Goal: Information Seeking & Learning: Learn about a topic

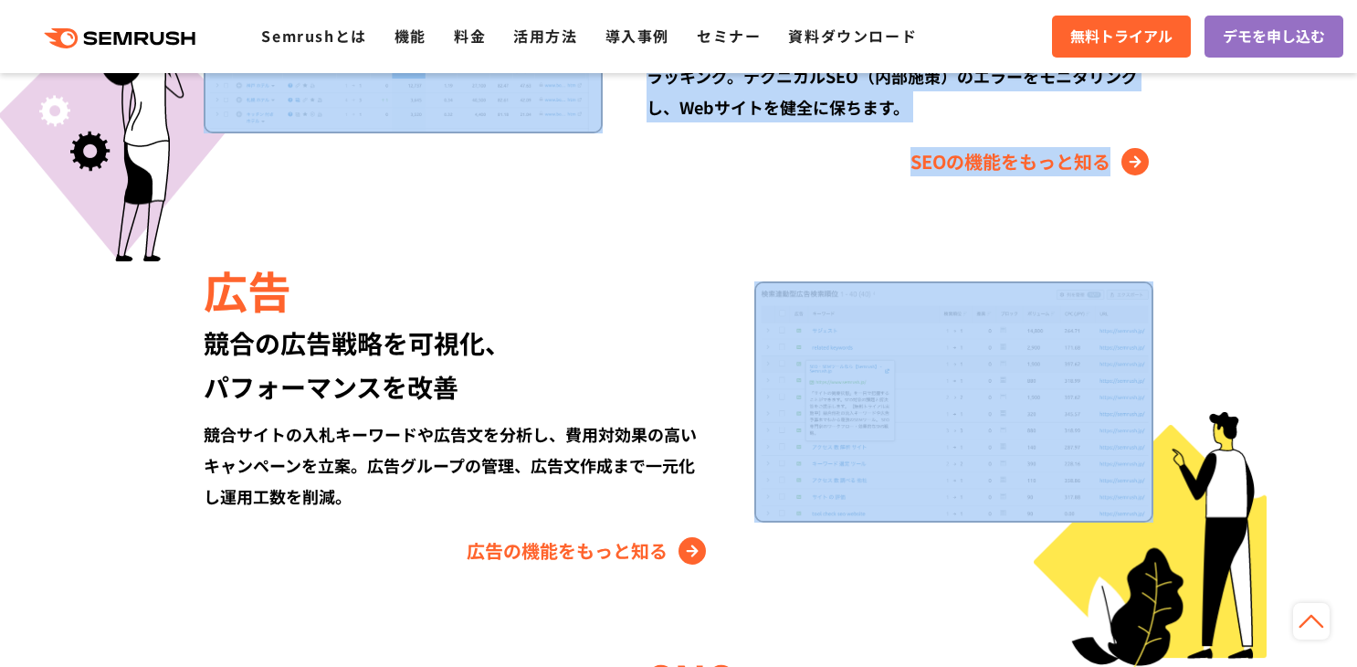
click at [1209, 242] on div "Semrushでできること SEO、広告、SNSなどデジタルマーケティングのあらゆる領域を網羅。 競合サイトの調査・分析、順位変動のトラッキングなどを一元化し…" at bounding box center [678, 374] width 1087 height 1630
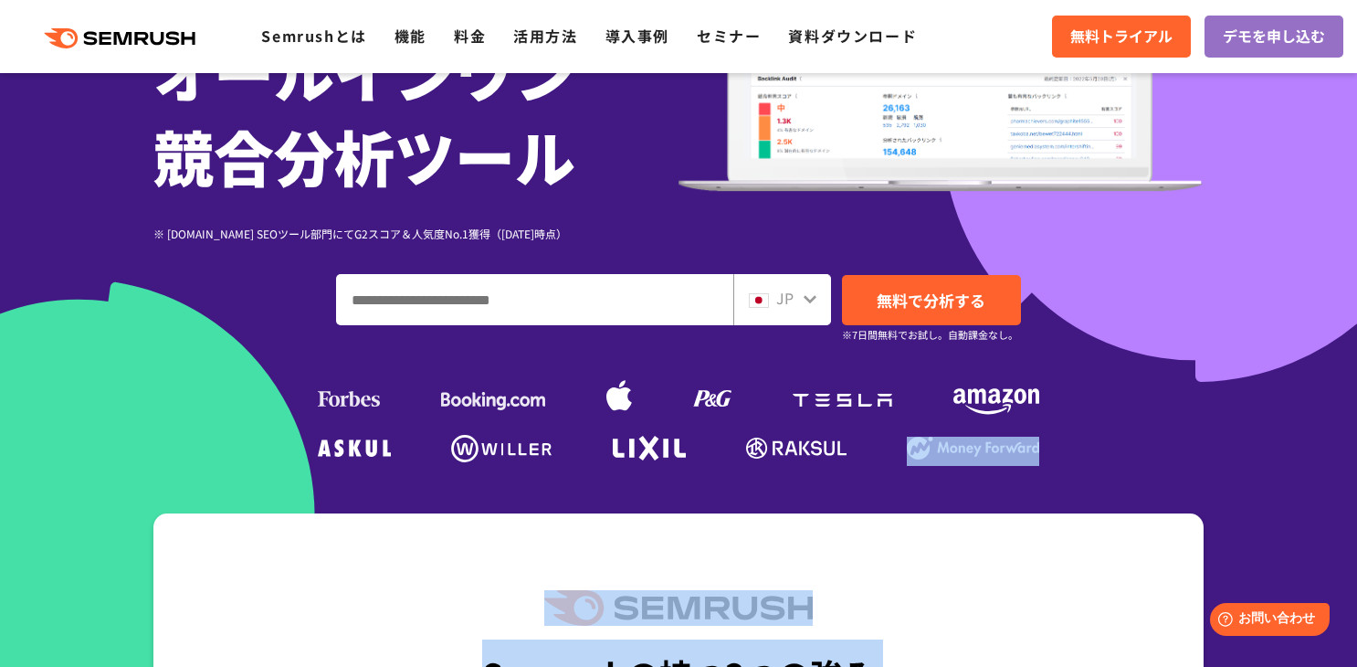
scroll to position [730, 0]
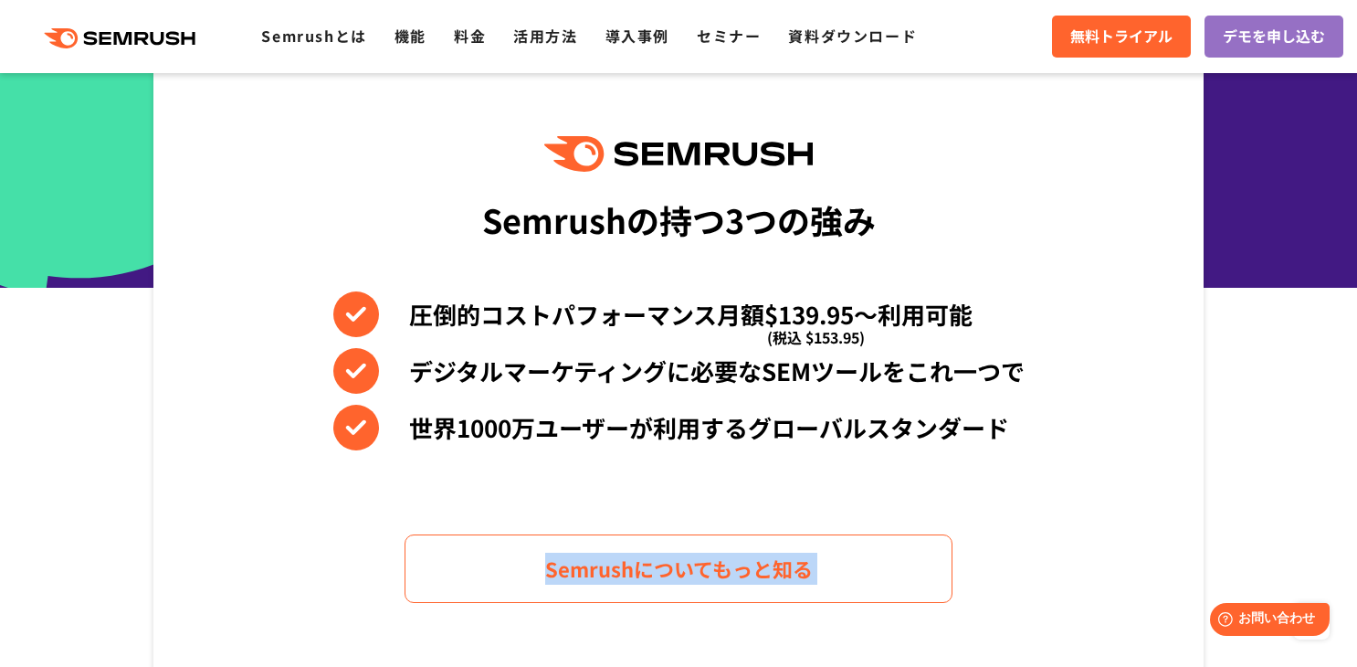
drag, startPoint x: 663, startPoint y: 231, endPoint x: 1096, endPoint y: 549, distance: 536.9
click at [867, 520] on div "Semrushの持つ3つの強み 圧倒的コストパフォーマンス月額$139.95〜利用可能 (税込 $153.95) デジタルマーケティングに必要なSEMツールを…" at bounding box center [678, 369] width 1050 height 620
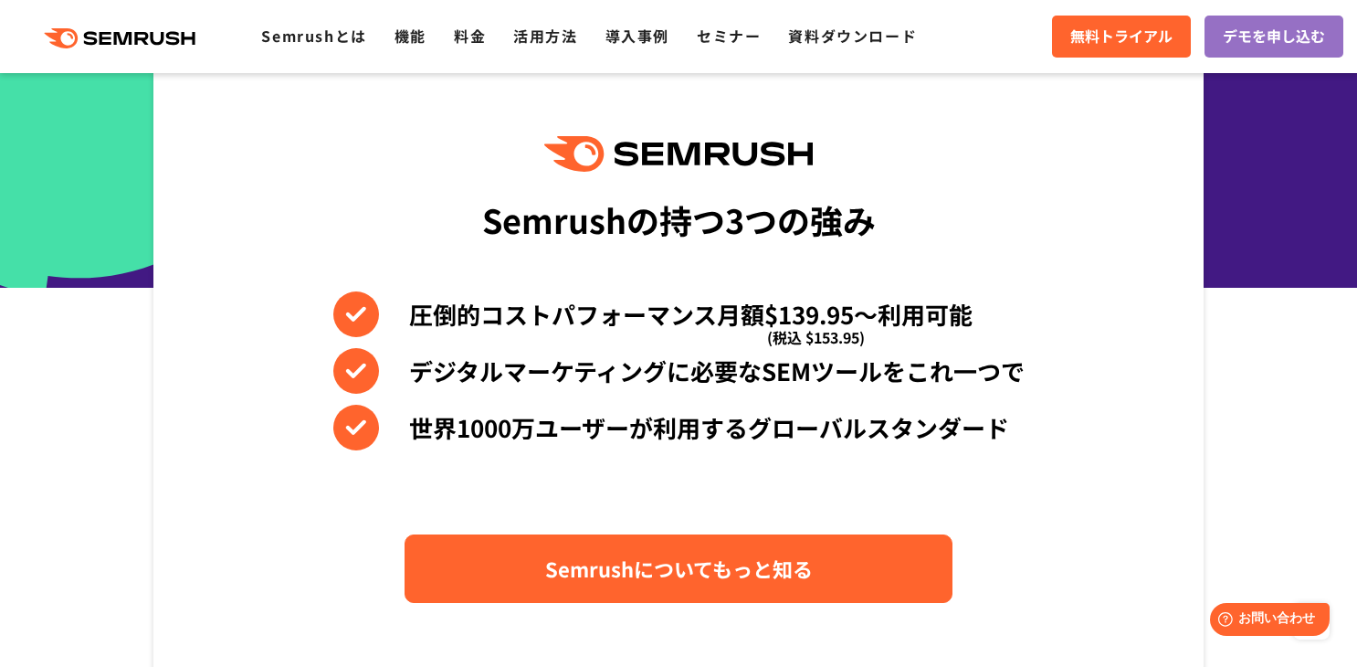
click at [781, 573] on span "Semrushについてもっと知る" at bounding box center [679, 568] width 268 height 32
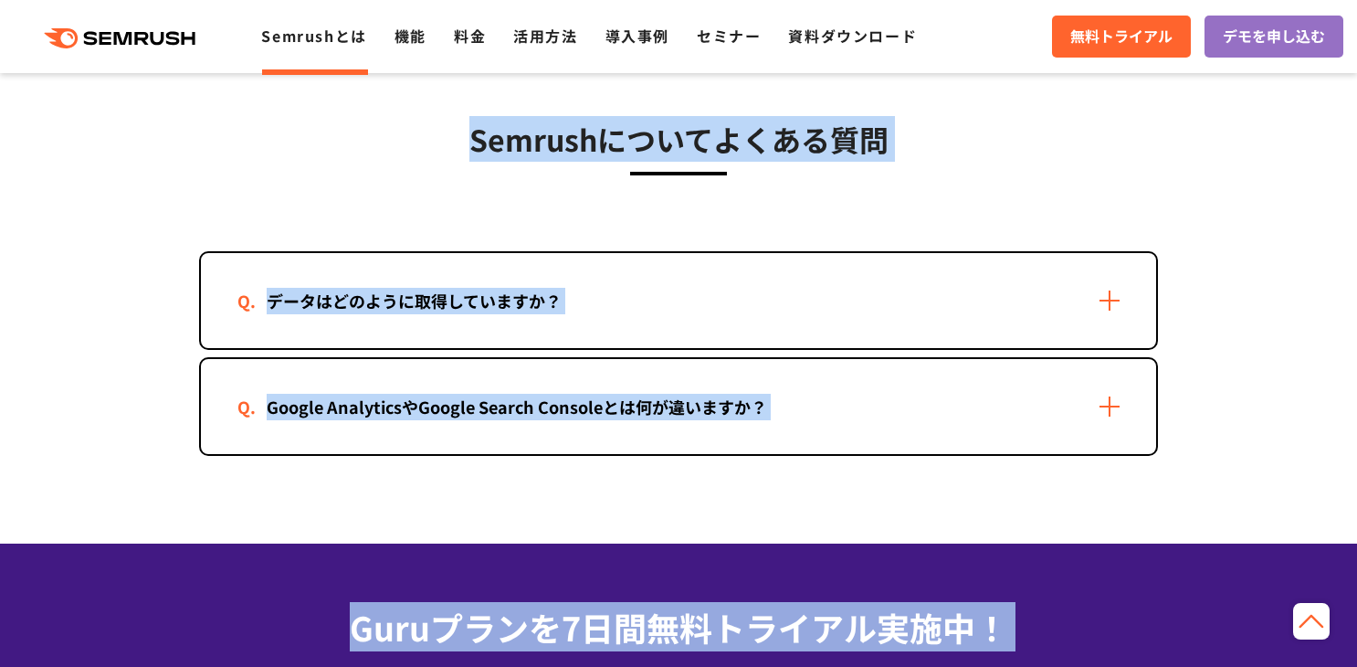
scroll to position [3717, 0]
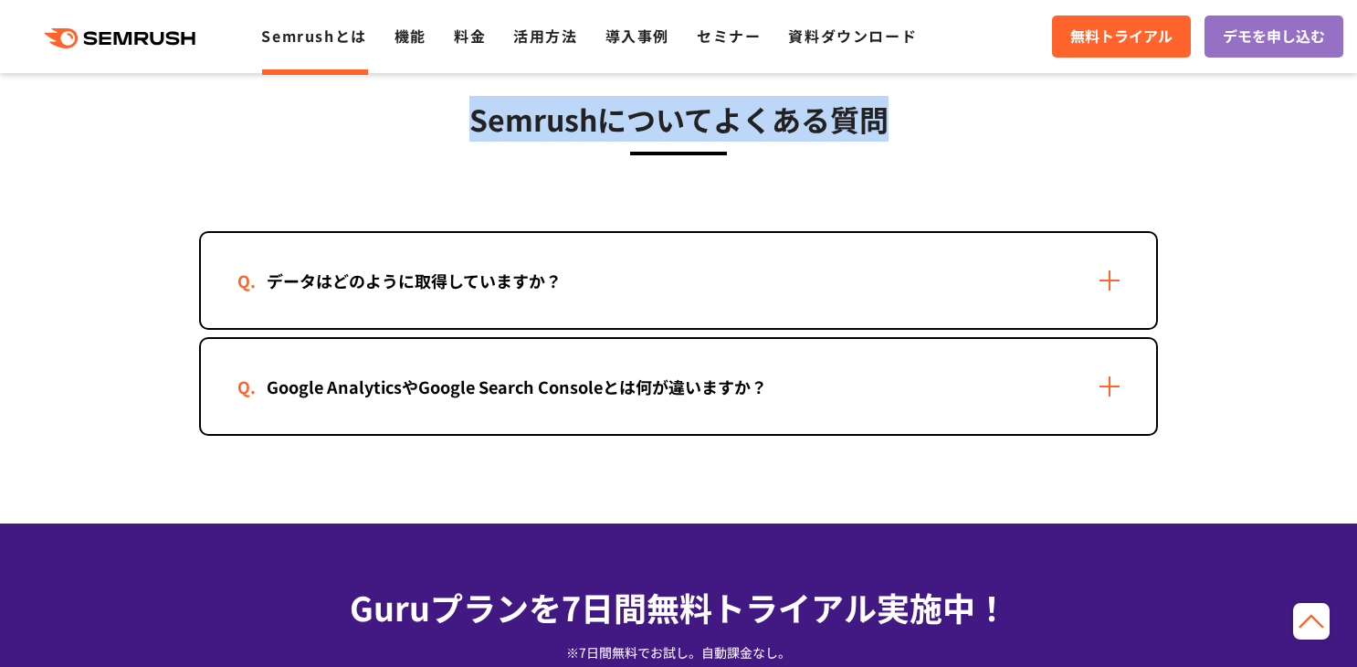
drag, startPoint x: 943, startPoint y: 352, endPoint x: 945, endPoint y: 107, distance: 244.7
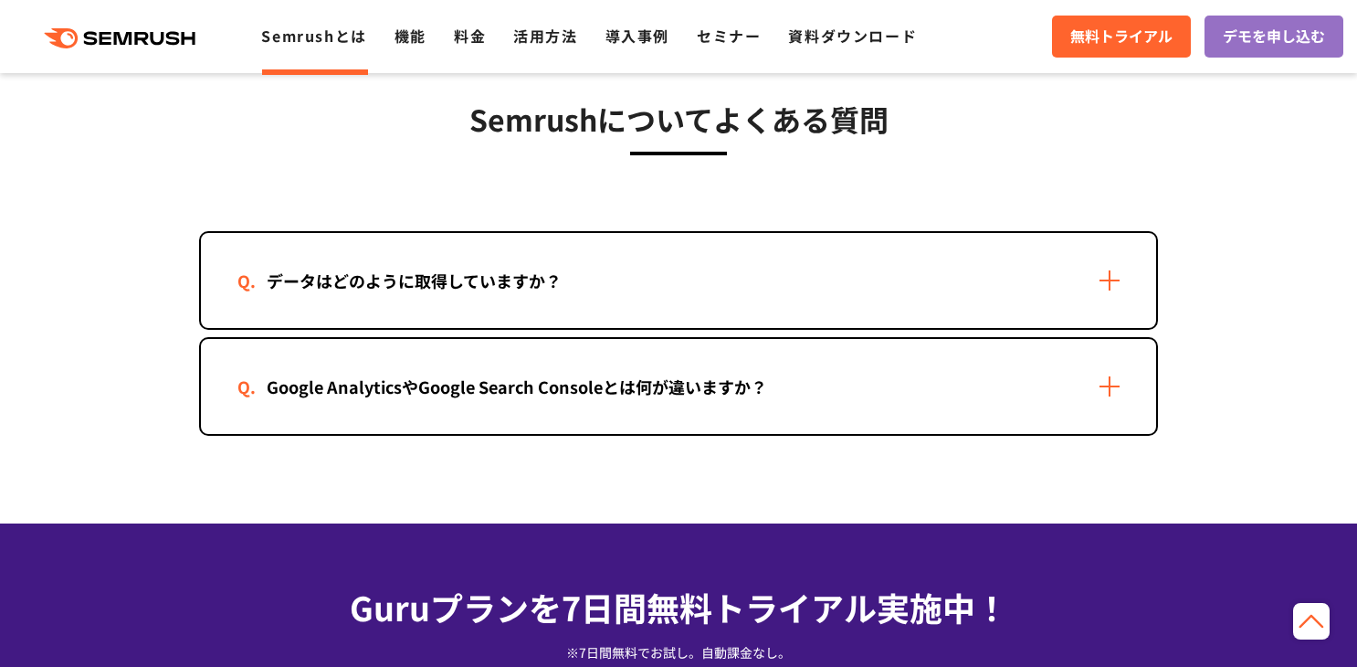
click at [808, 299] on div "データはどのように取得していますか？" at bounding box center [678, 280] width 955 height 95
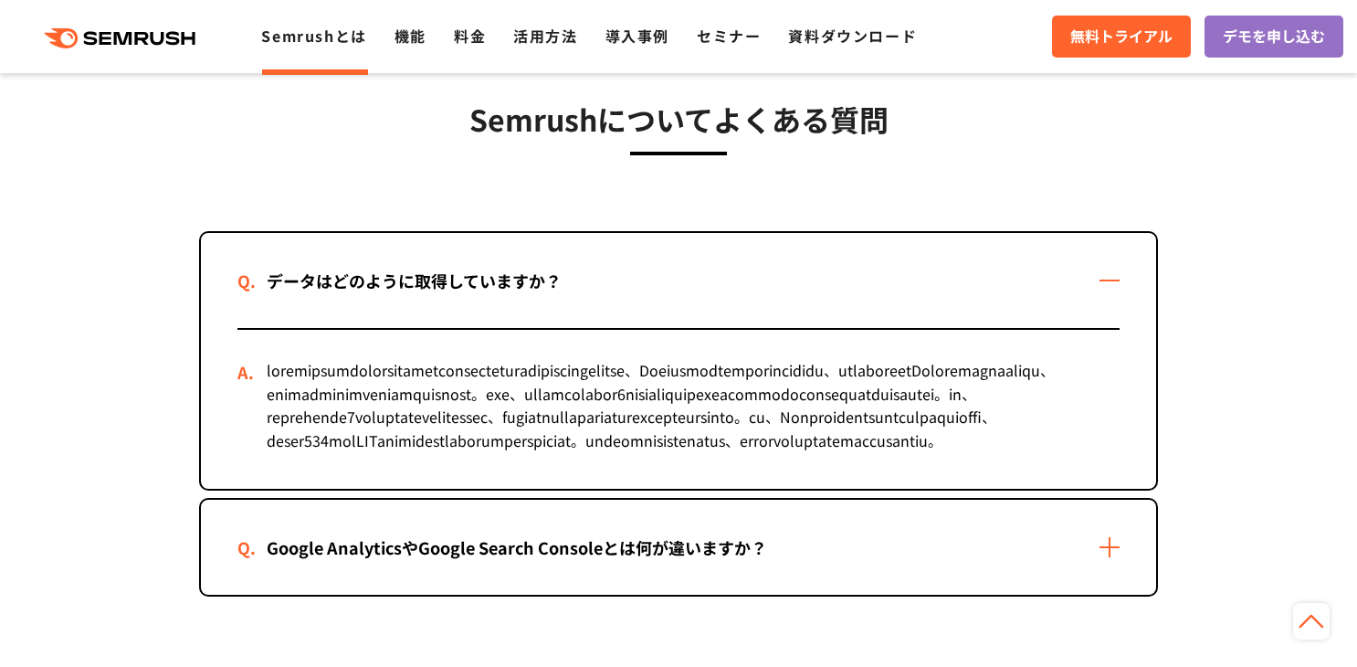
click at [1114, 276] on div "データはどのように取得していますか？" at bounding box center [678, 280] width 955 height 95
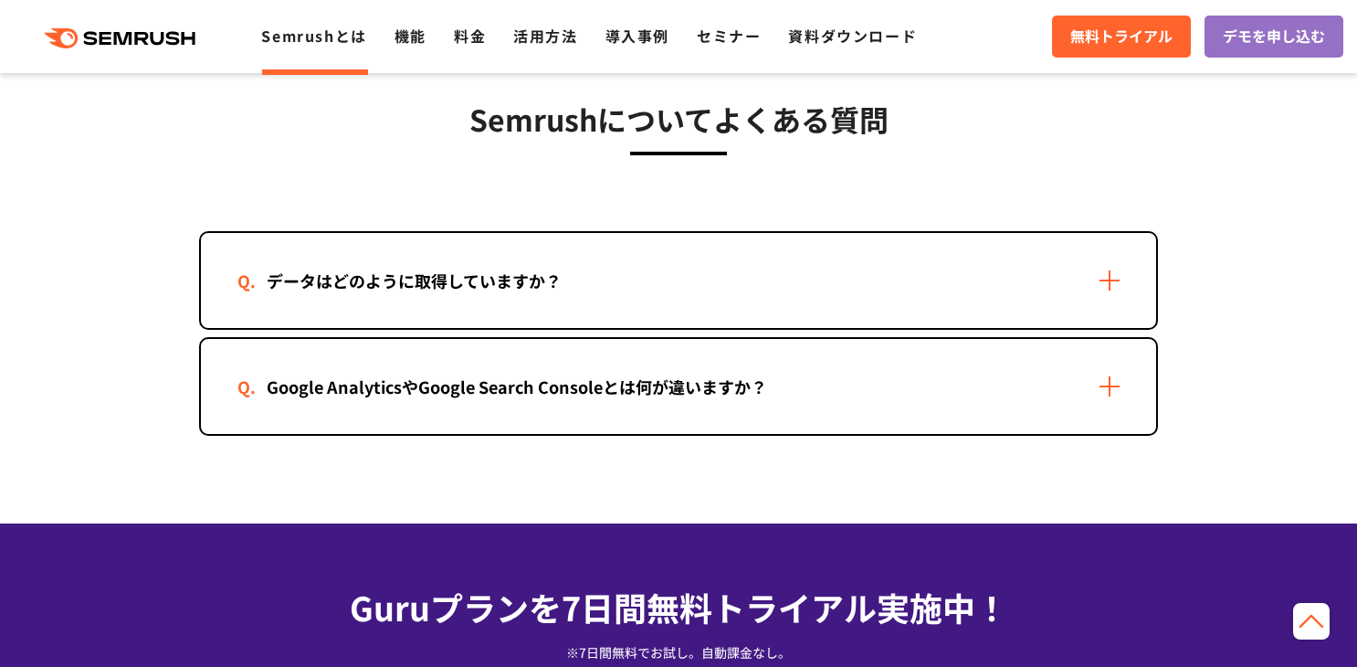
click at [820, 382] on div "Google AnalyticsやGoogle Search Consoleとは何が違いますか？" at bounding box center [678, 386] width 955 height 95
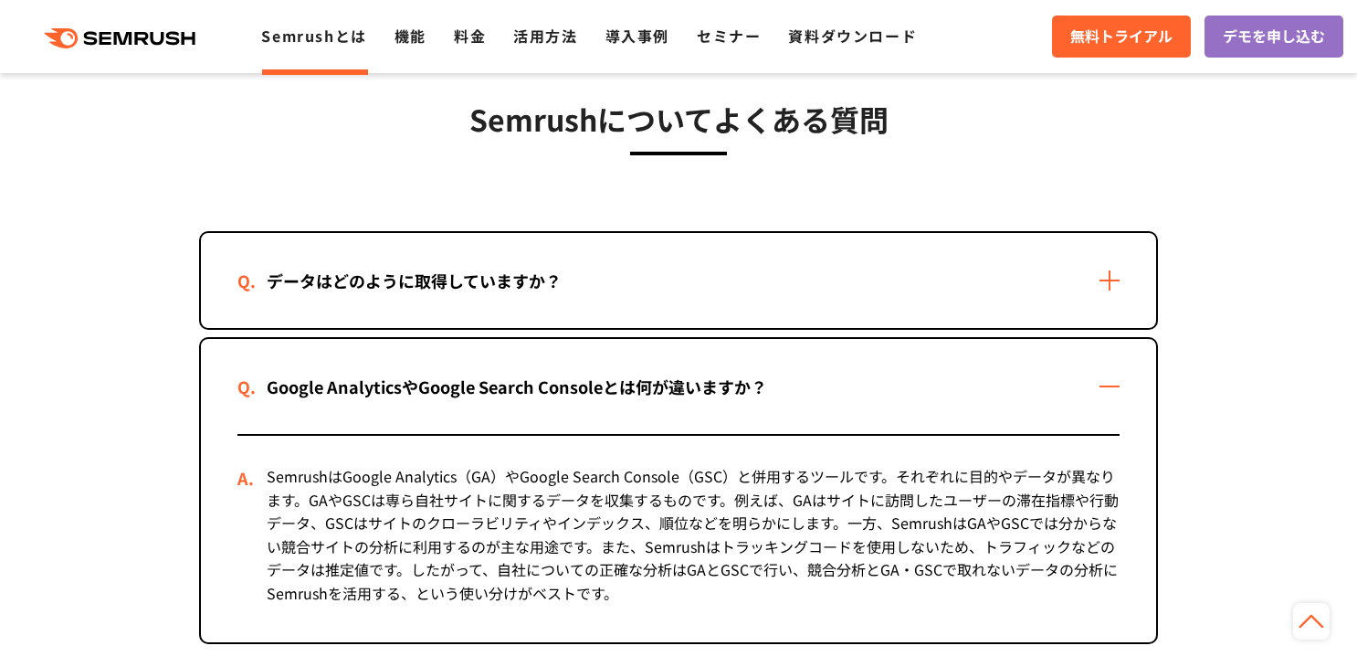
click at [1120, 373] on div "Google AnalyticsやGoogle Search Consoleとは何が違いますか？" at bounding box center [678, 386] width 955 height 95
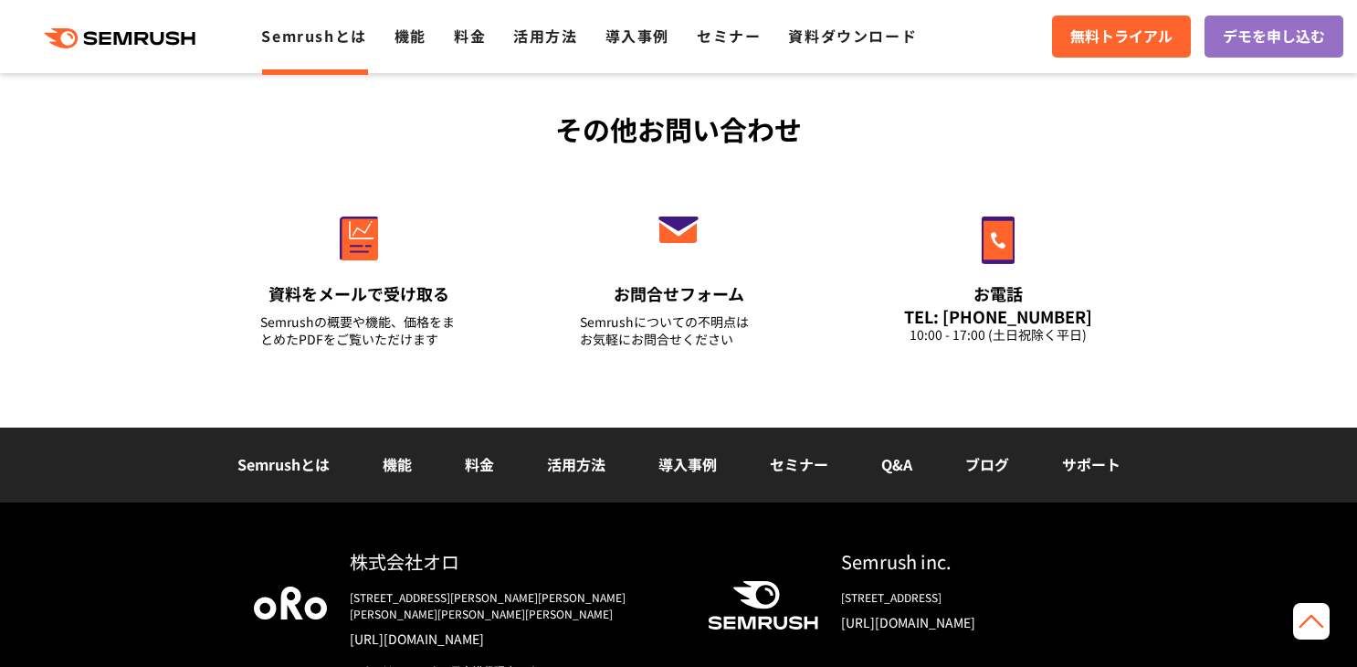
scroll to position [4480, 0]
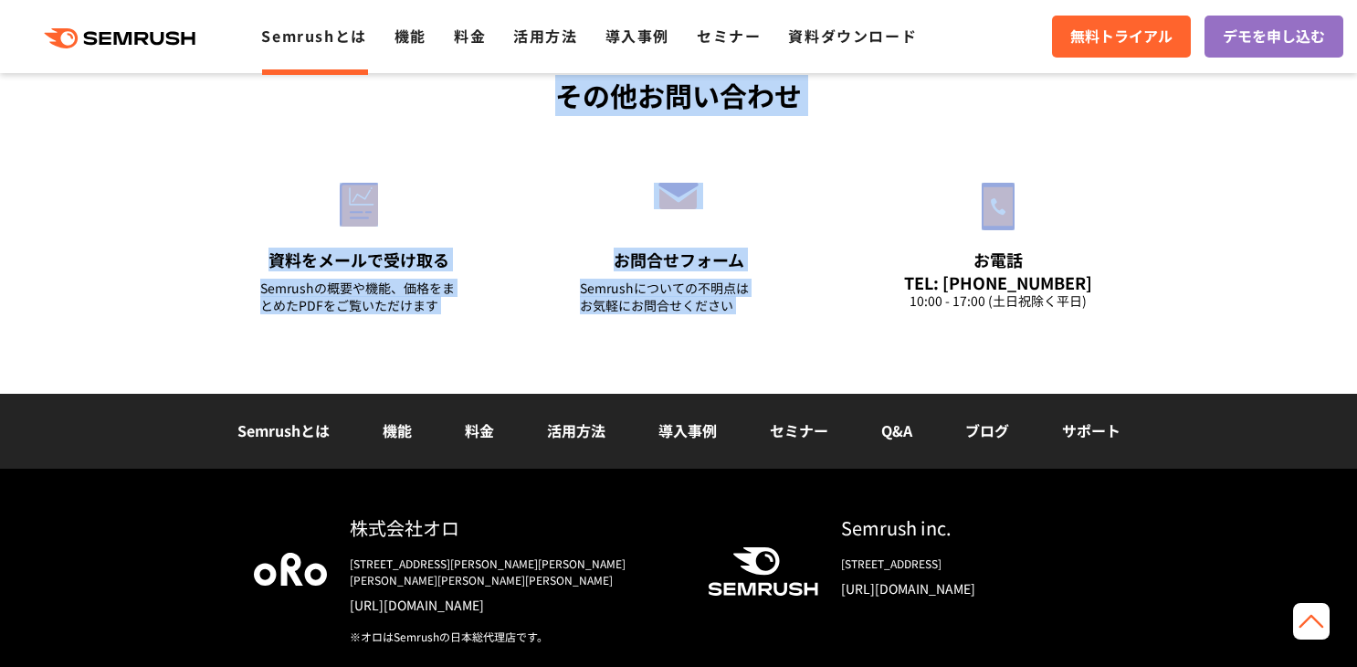
drag, startPoint x: 1245, startPoint y: 318, endPoint x: 1203, endPoint y: 242, distance: 86.6
click at [402, 433] on link "機能" at bounding box center [397, 430] width 29 height 22
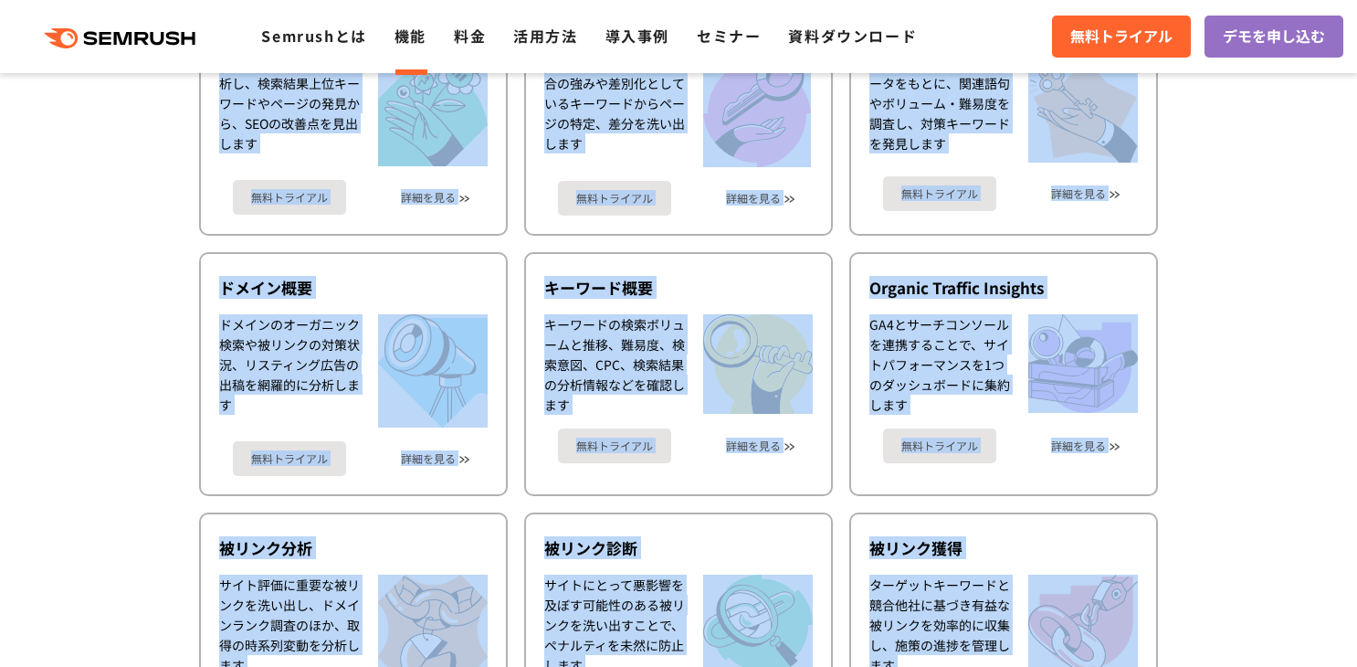
scroll to position [709, 0]
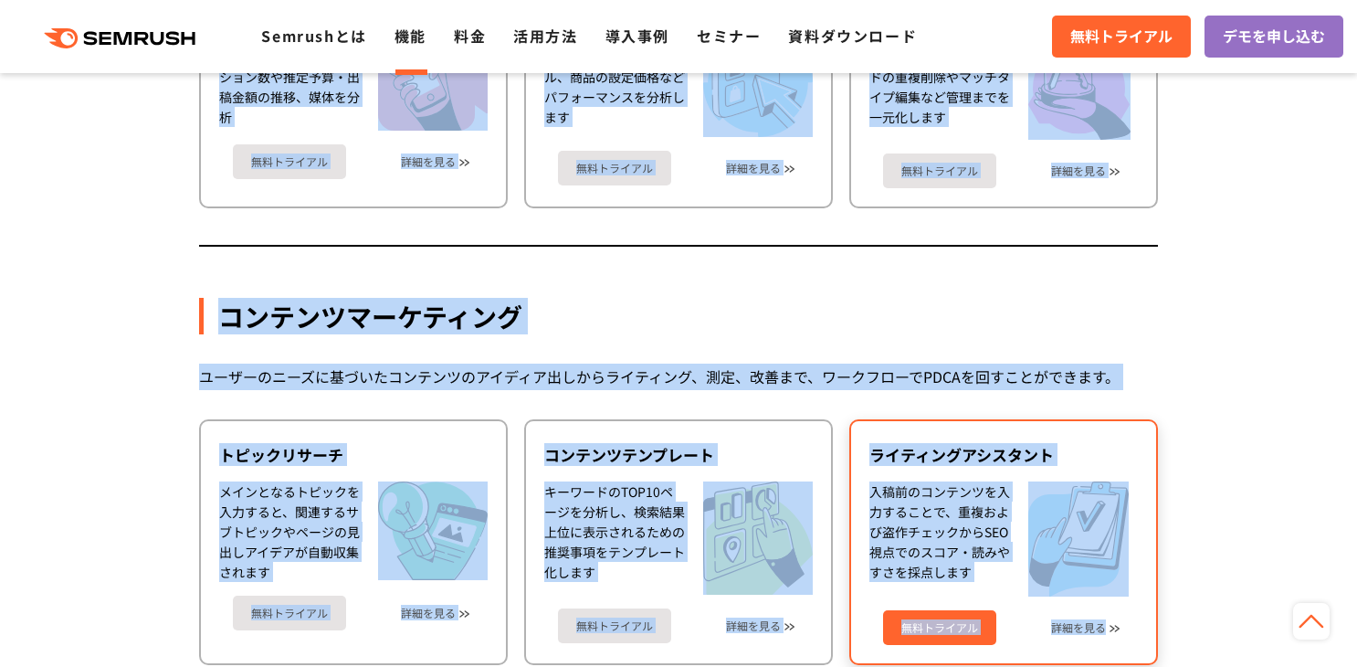
drag, startPoint x: 635, startPoint y: 457, endPoint x: 1046, endPoint y: 555, distance: 423.4
